Goal: Transaction & Acquisition: Purchase product/service

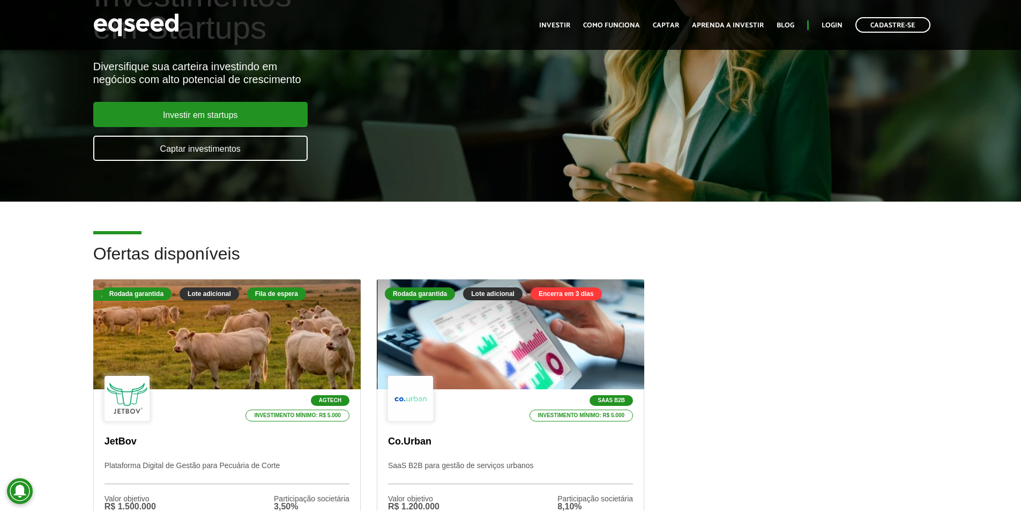
scroll to position [268, 0]
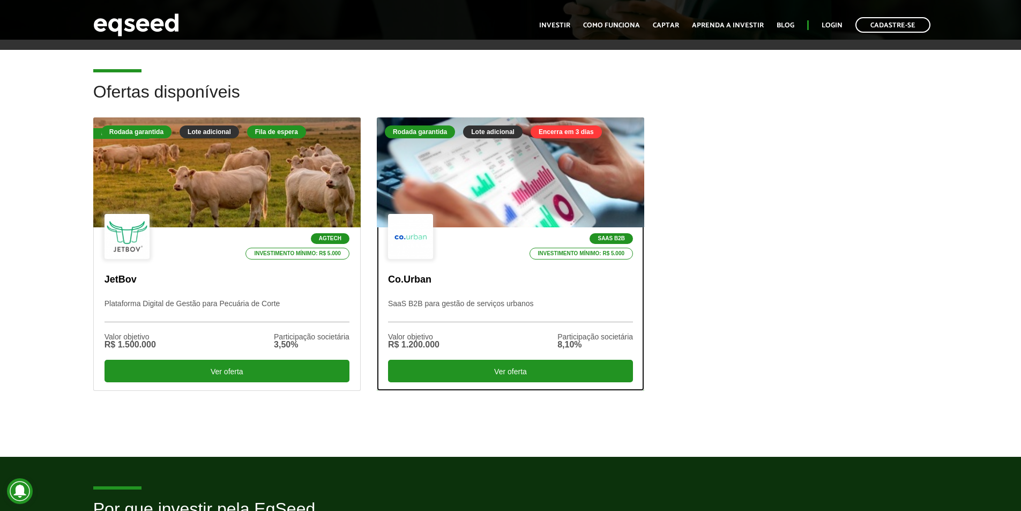
click at [580, 158] on div at bounding box center [510, 173] width 321 height 132
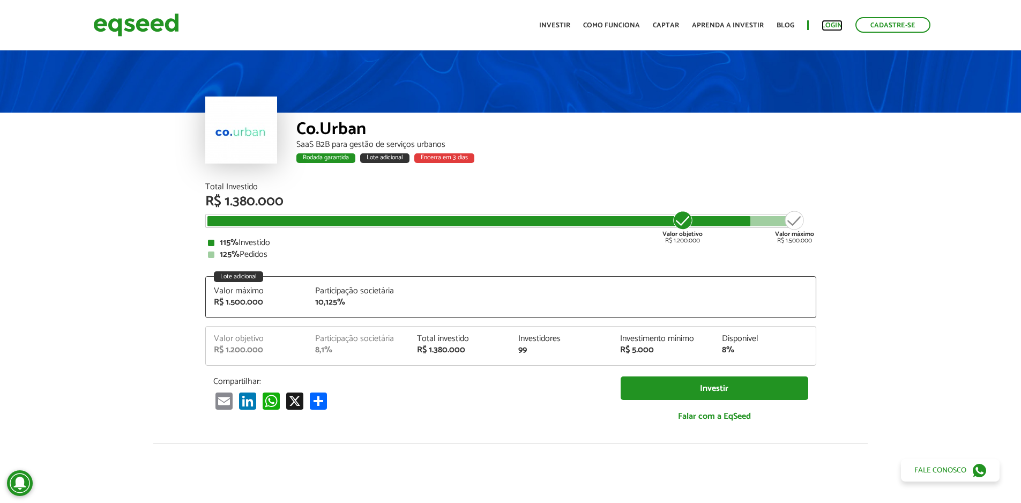
click at [831, 22] on link "Login" at bounding box center [831, 25] width 21 height 7
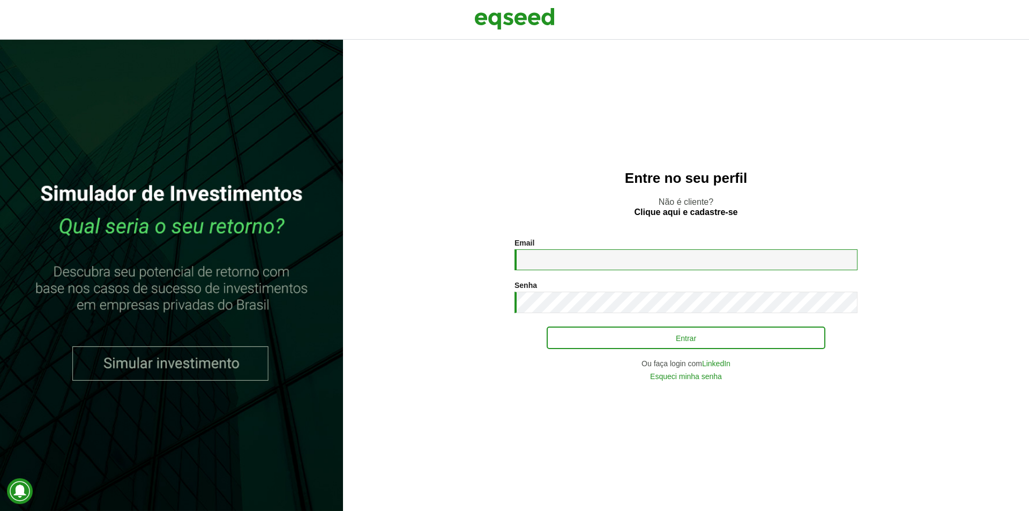
type input "**********"
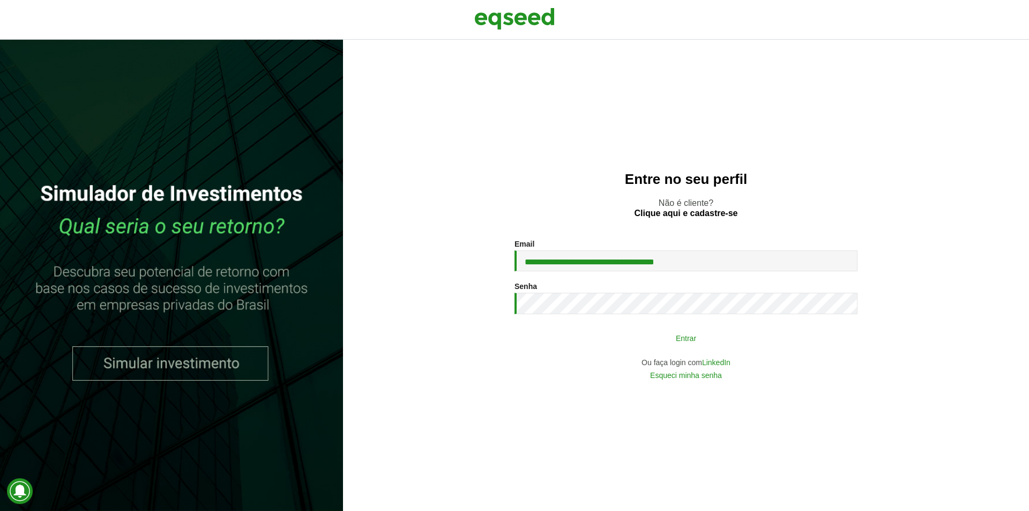
click at [641, 333] on button "Entrar" at bounding box center [685, 337] width 279 height 20
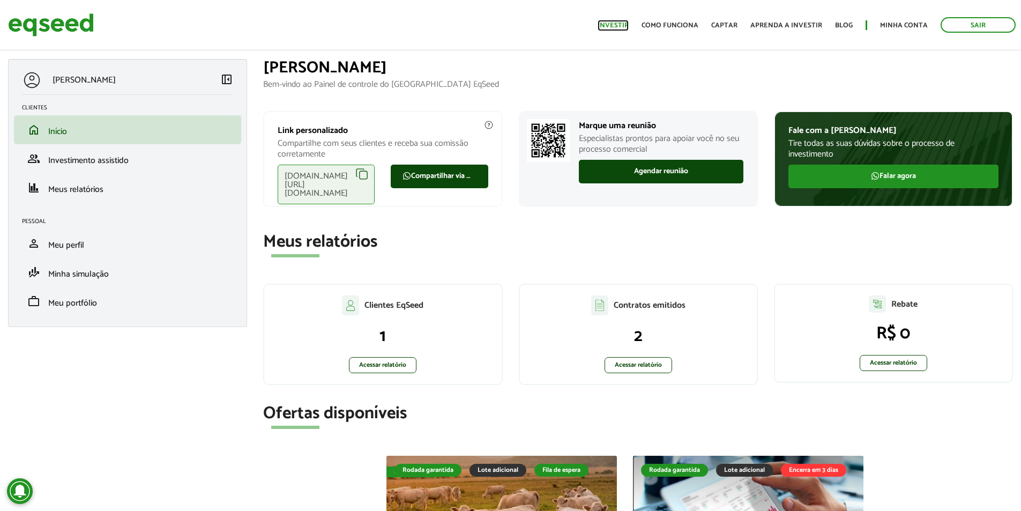
click at [628, 25] on link "Investir" at bounding box center [612, 25] width 31 height 7
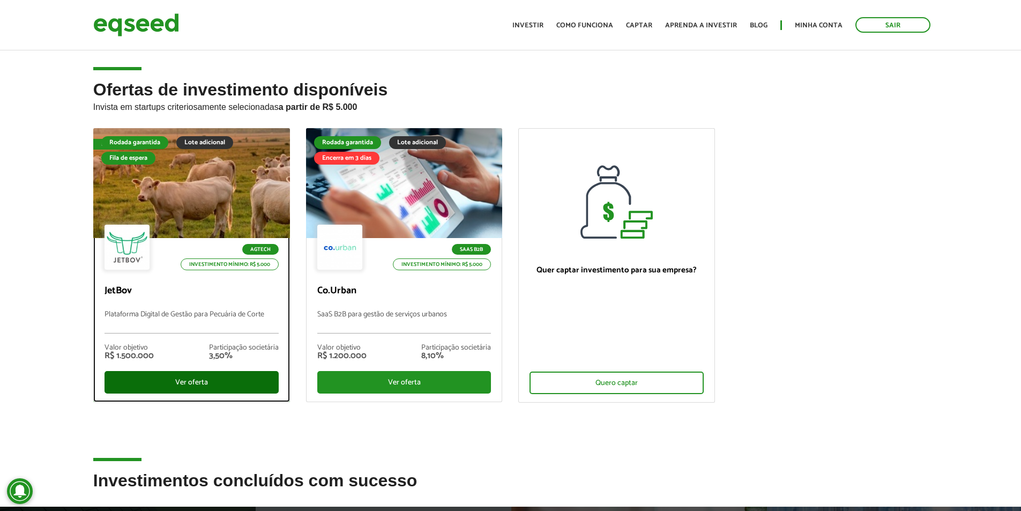
click at [216, 381] on div "Ver oferta" at bounding box center [191, 382] width 174 height 23
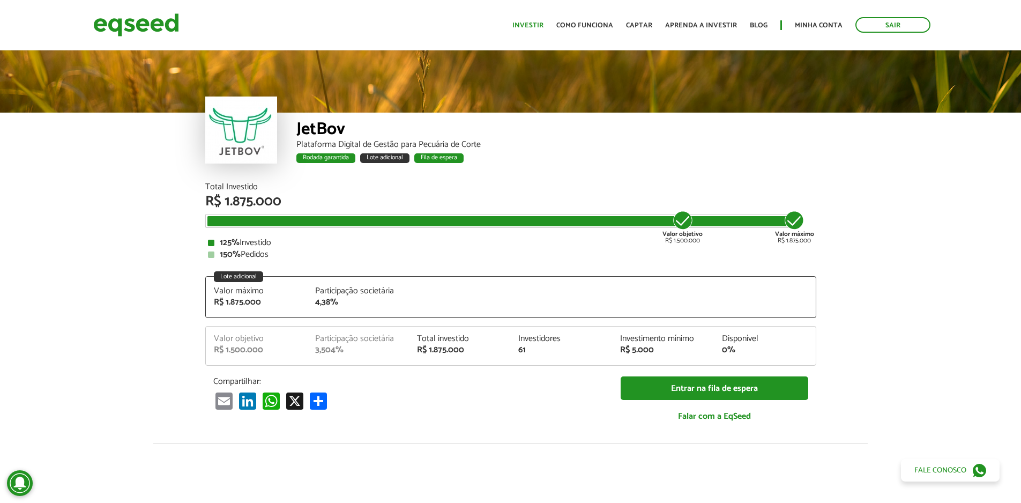
click at [540, 20] on ul "Início Investir Como funciona Captar Aprenda a investir Blog Minha conta Sair" at bounding box center [721, 25] width 429 height 16
click at [539, 22] on link "Investir" at bounding box center [527, 25] width 31 height 7
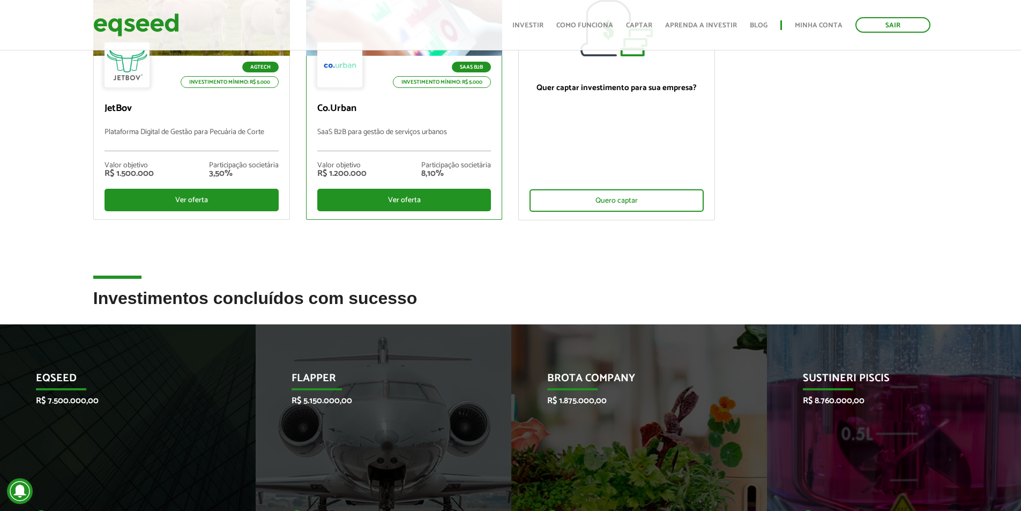
scroll to position [54, 0]
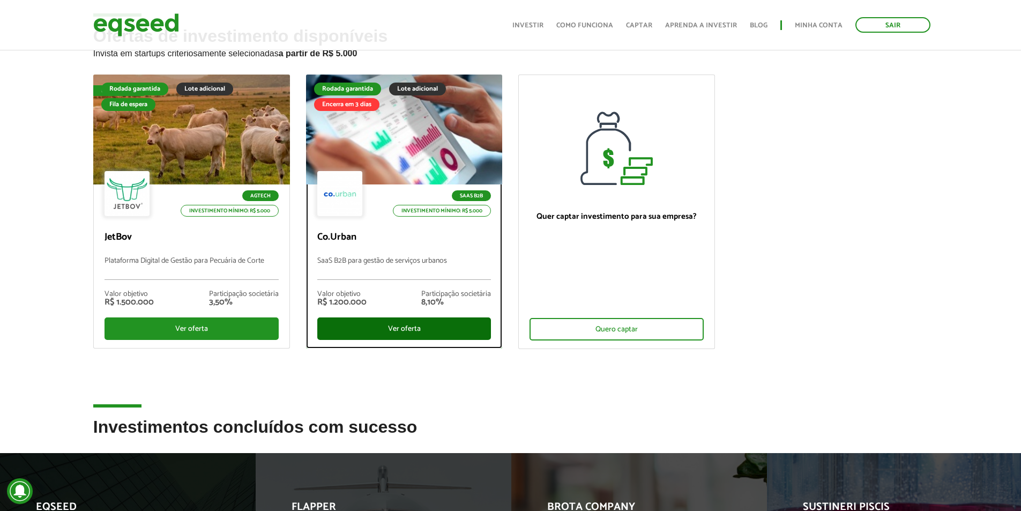
click at [414, 329] on div "Ver oferta" at bounding box center [404, 328] width 174 height 23
